Goal: Find specific page/section: Find specific page/section

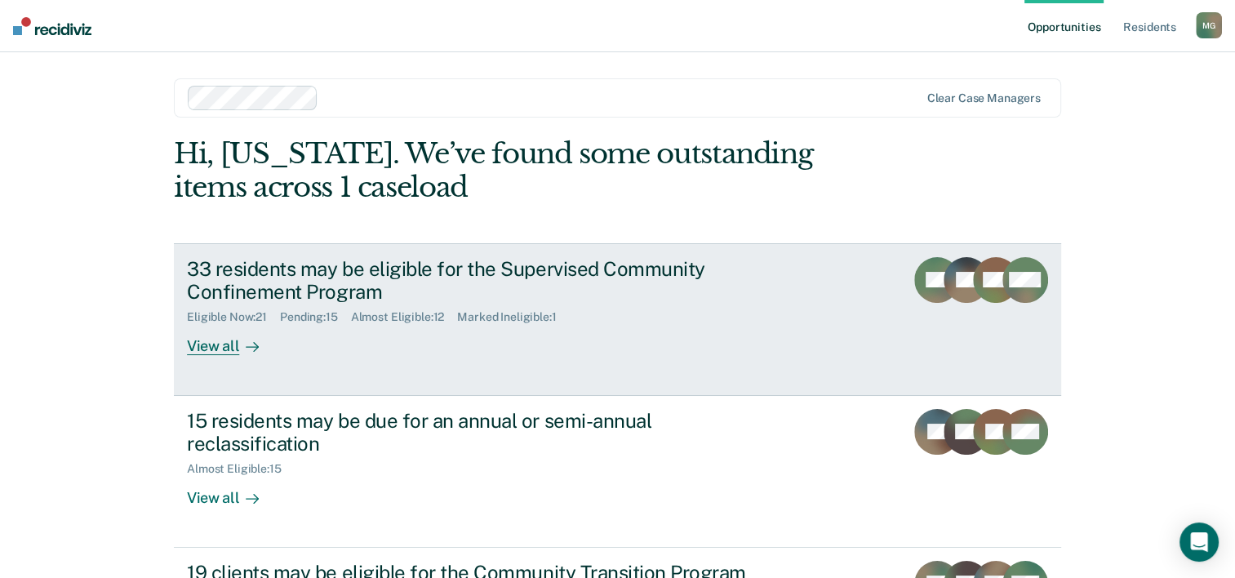
click at [213, 349] on div "View all" at bounding box center [232, 340] width 91 height 32
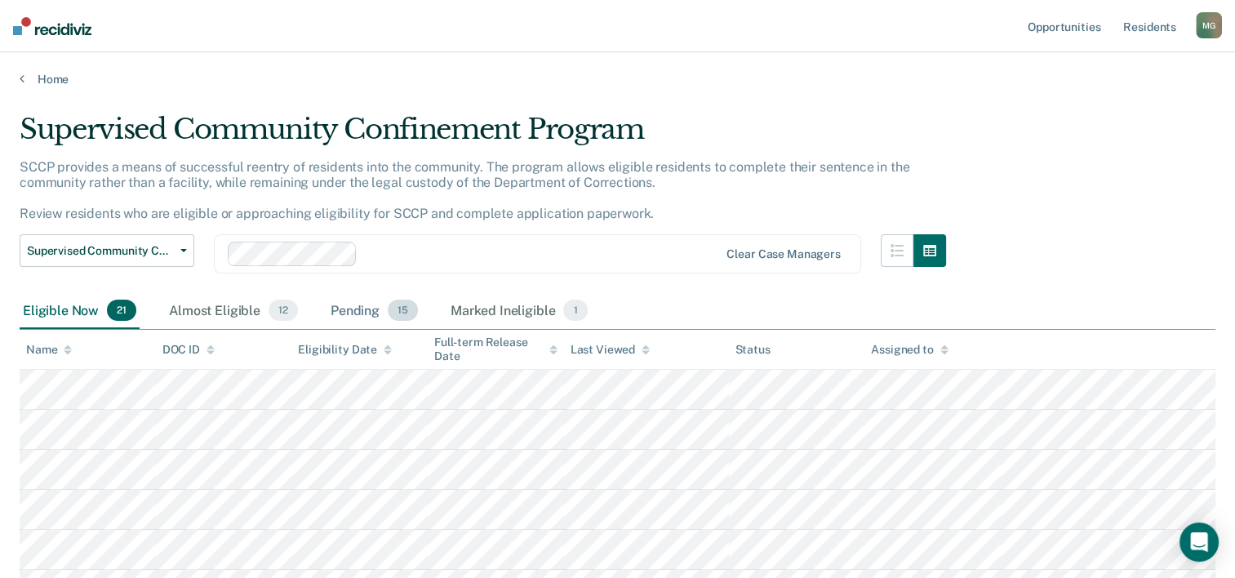
click at [359, 309] on div "Pending 15" at bounding box center [374, 311] width 94 height 36
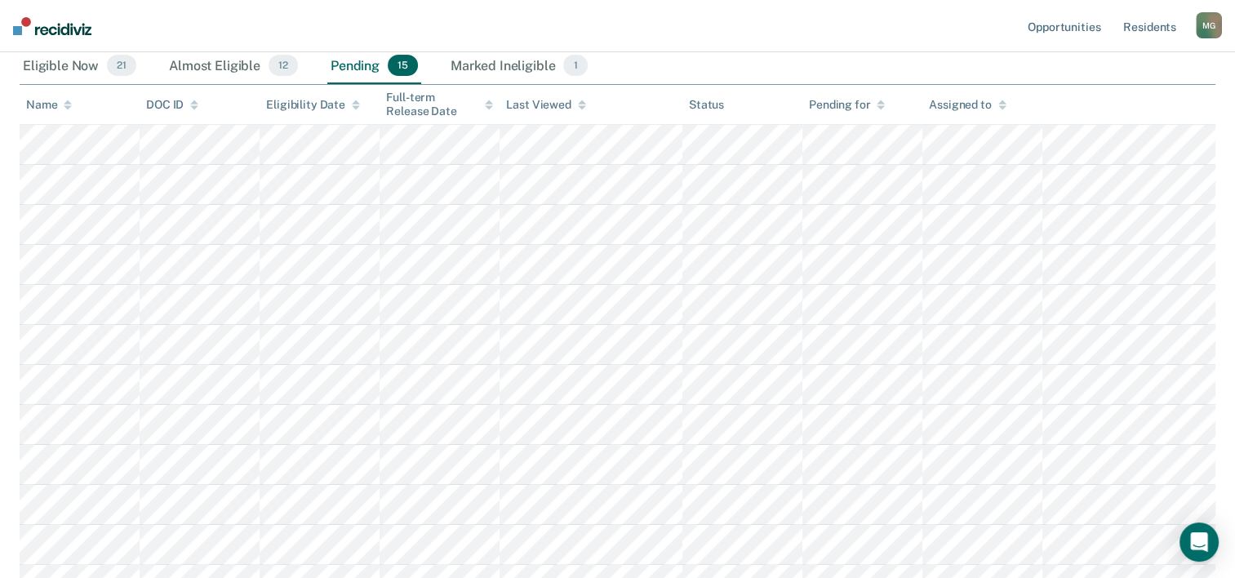
scroll to position [163, 0]
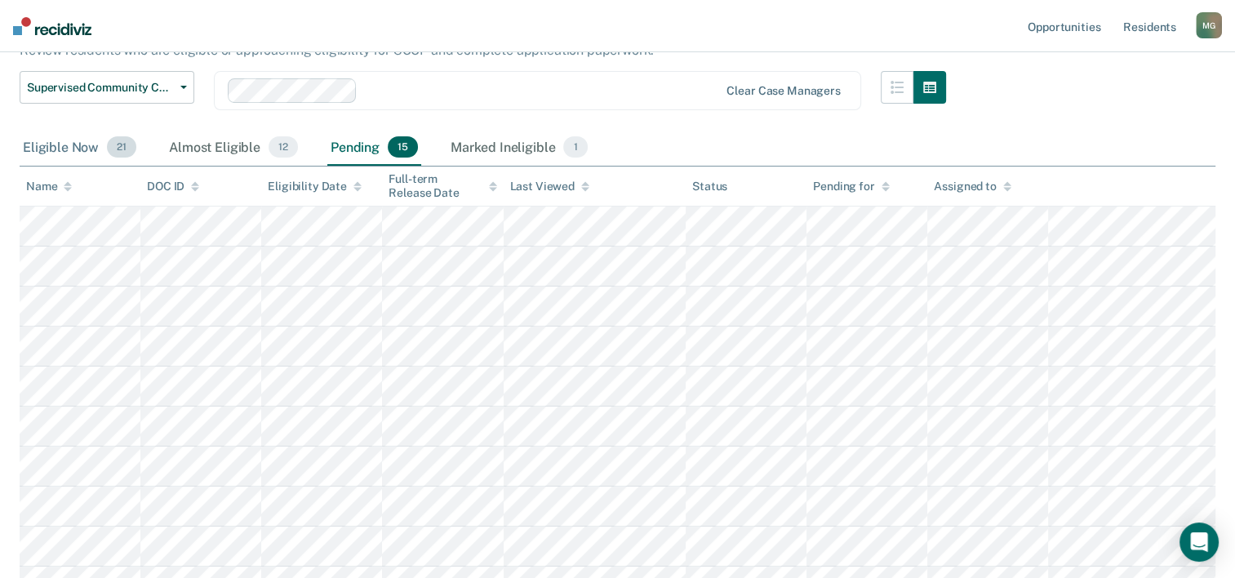
click at [69, 149] on div "Eligible Now 21" at bounding box center [80, 148] width 120 height 36
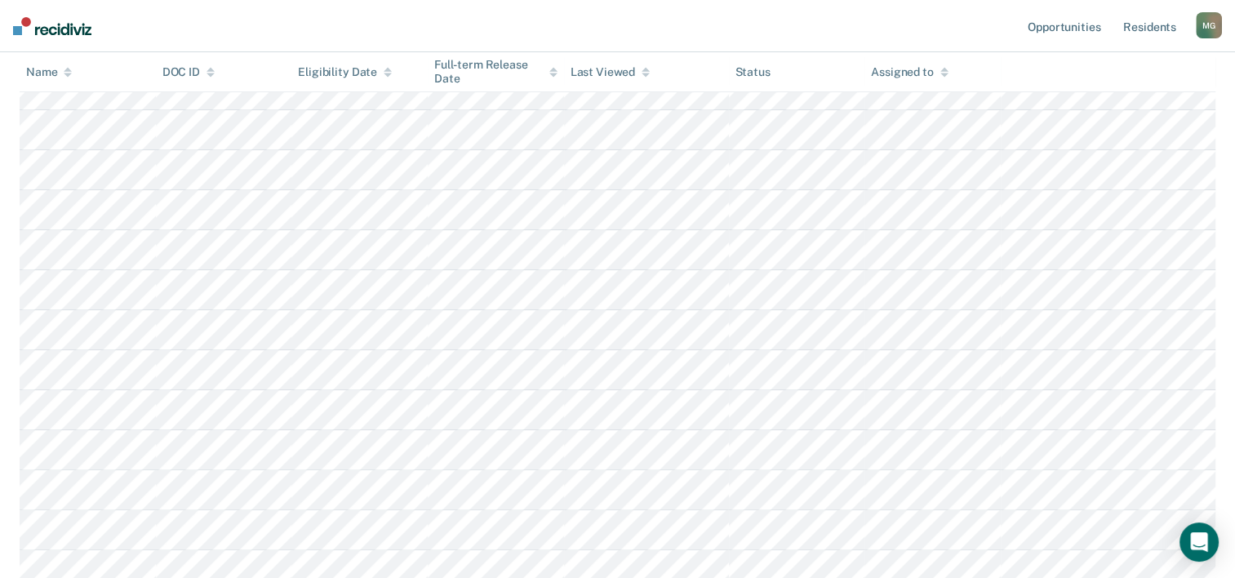
scroll to position [0, 0]
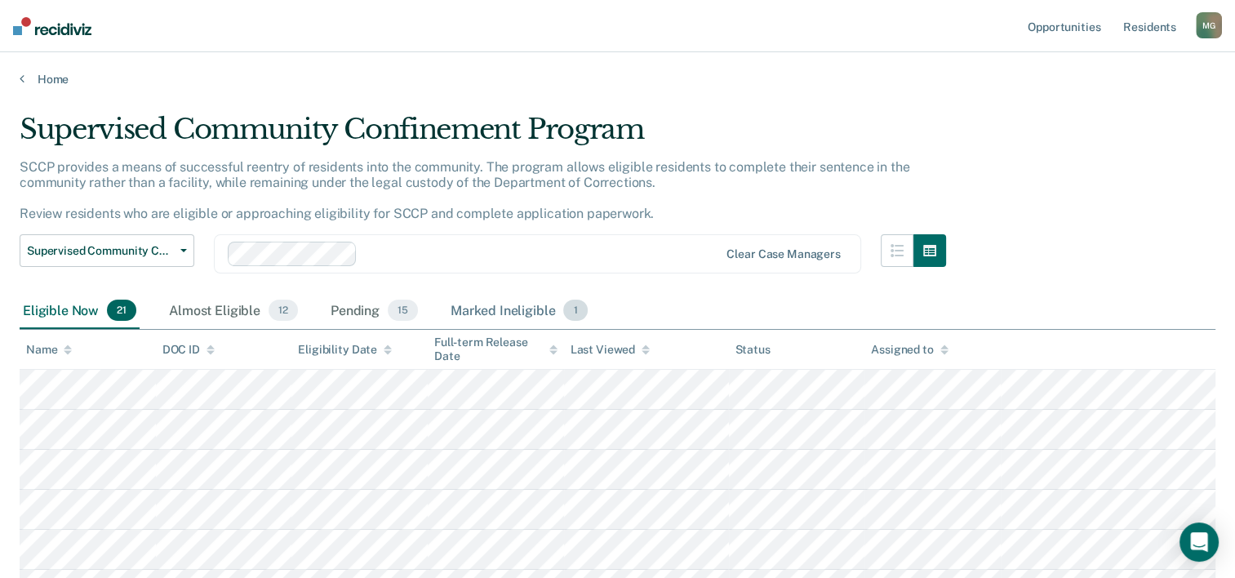
click at [498, 312] on div "Marked Ineligible 1" at bounding box center [519, 311] width 144 height 36
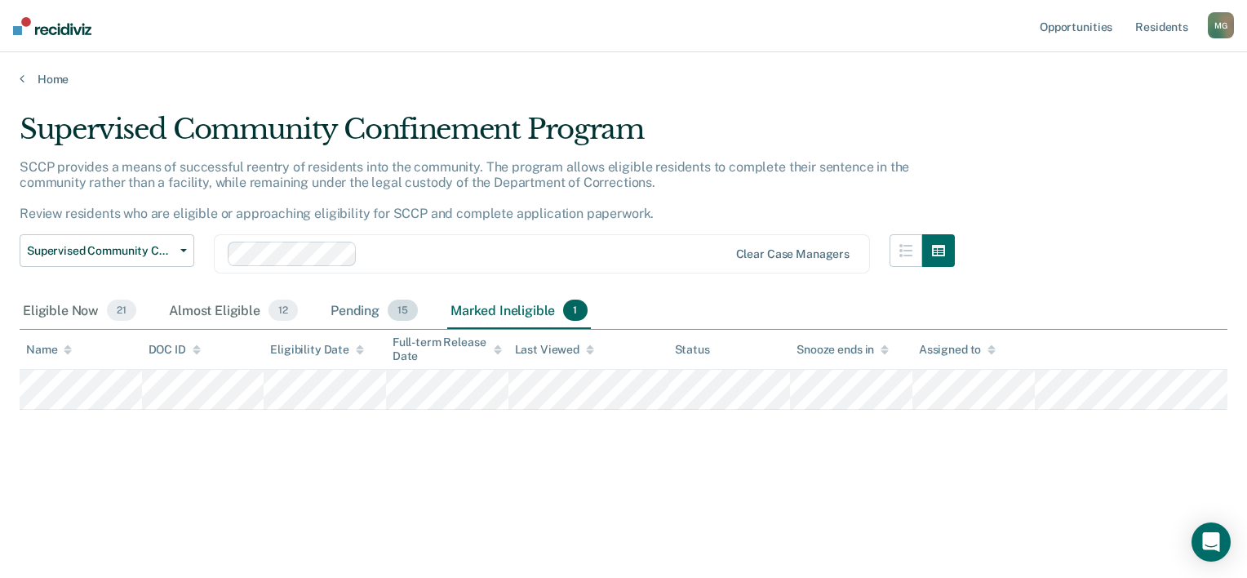
click at [362, 310] on div "Pending 15" at bounding box center [374, 311] width 94 height 36
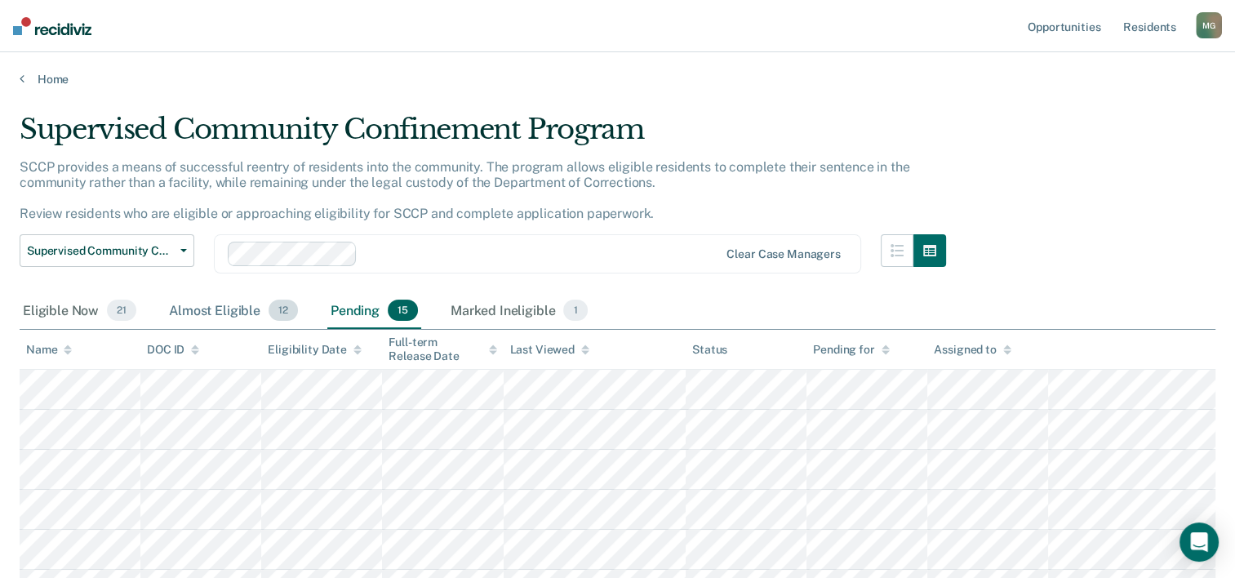
click at [189, 307] on div "Almost Eligible 12" at bounding box center [233, 311] width 135 height 36
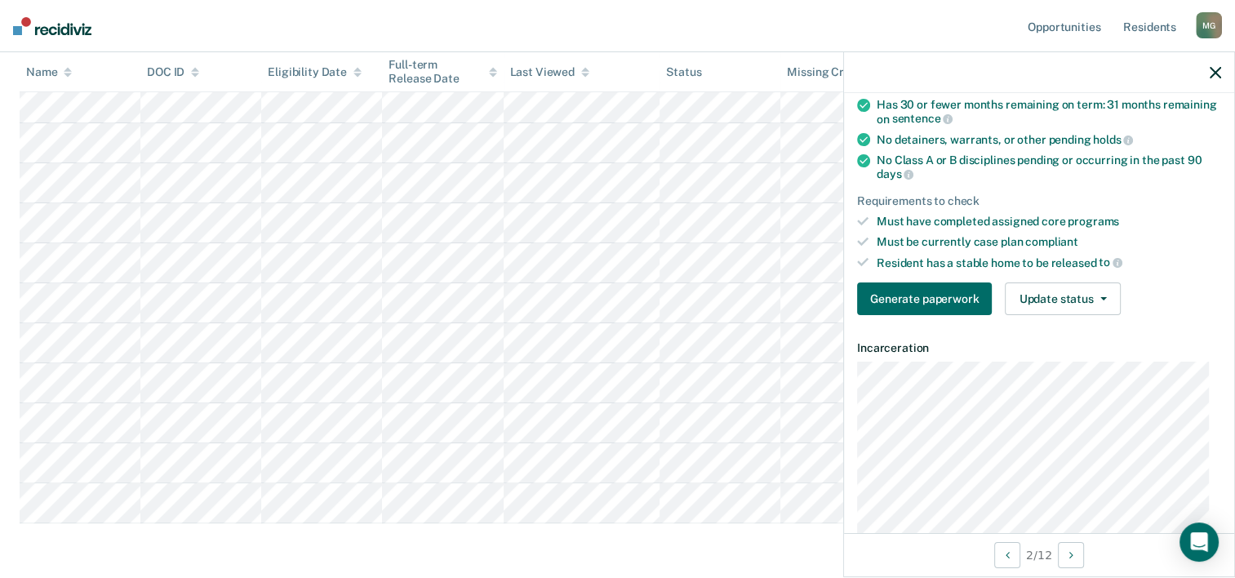
scroll to position [245, 0]
